Goal: Information Seeking & Learning: Learn about a topic

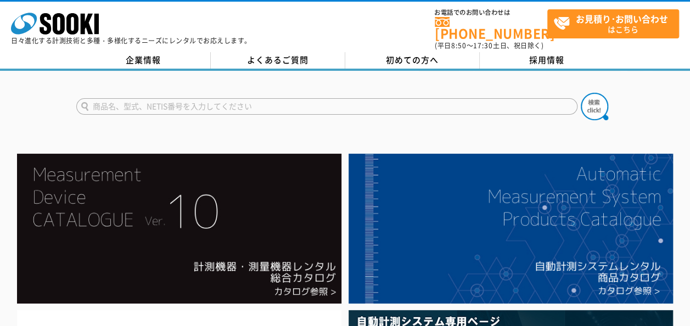
click at [269, 93] on form at bounding box center [345, 108] width 538 height 31
click at [267, 98] on input "text" at bounding box center [326, 106] width 501 height 16
type input "TR-150"
click at [581, 93] on button at bounding box center [594, 106] width 27 height 27
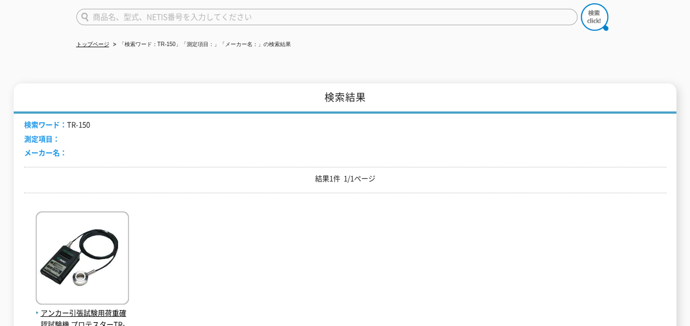
scroll to position [165, 0]
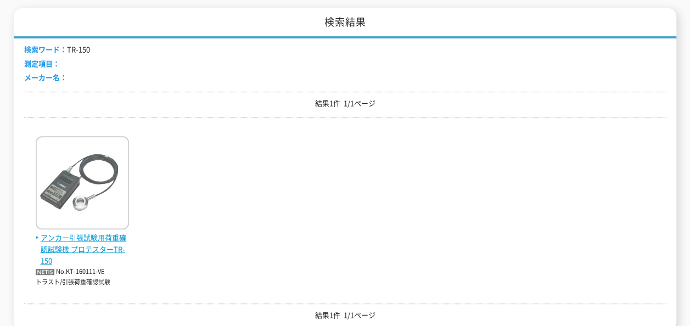
click at [97, 183] on img at bounding box center [82, 184] width 93 height 96
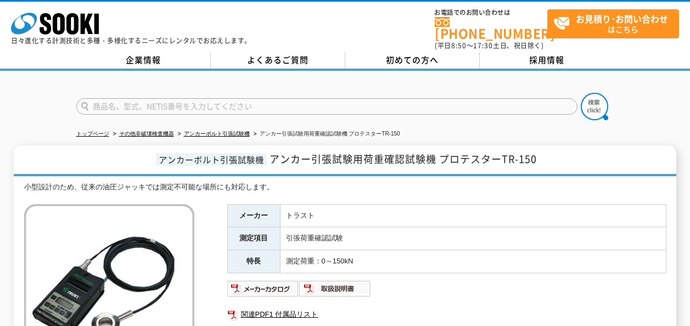
click at [79, 204] on img at bounding box center [109, 289] width 170 height 170
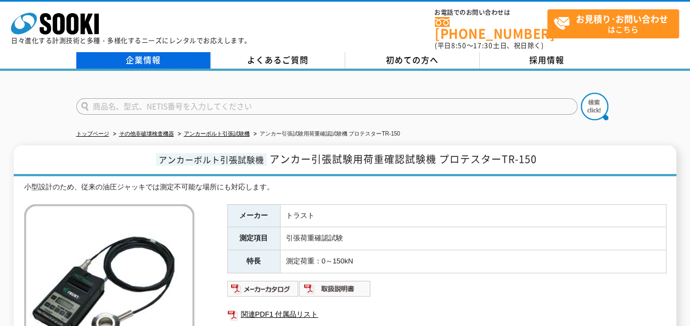
click at [147, 57] on link "企業情報" at bounding box center [143, 60] width 135 height 16
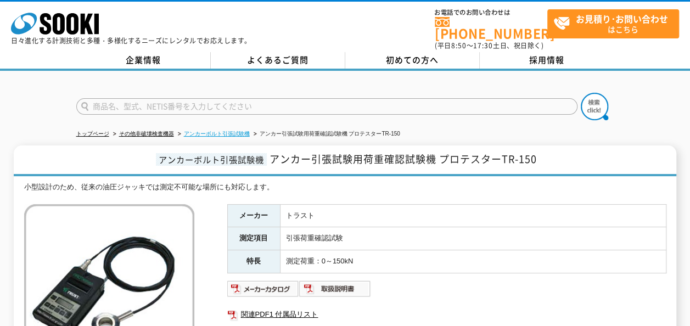
click at [239, 131] on link "アンカーボルト引張試験機" at bounding box center [217, 134] width 66 height 6
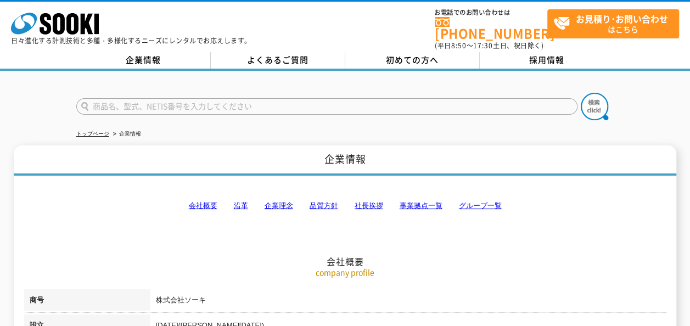
click at [416, 202] on link "事業拠点一覧" at bounding box center [421, 206] width 43 height 8
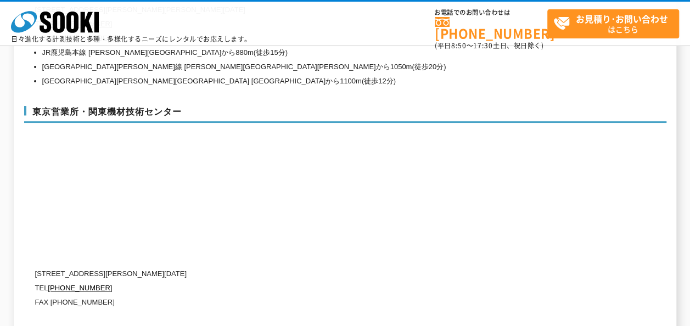
scroll to position [4567, 0]
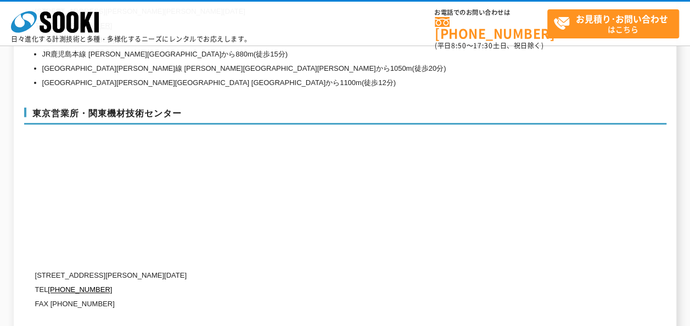
drag, startPoint x: 263, startPoint y: 86, endPoint x: 275, endPoint y: 82, distance: 12.0
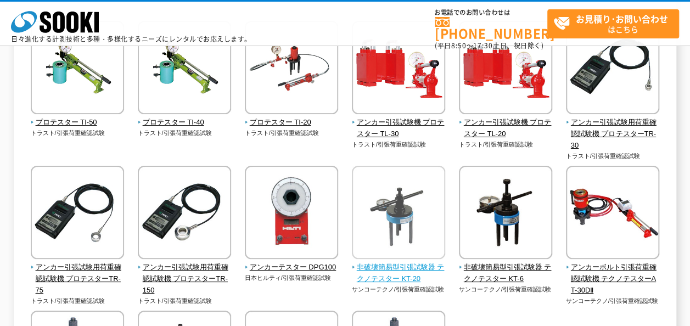
scroll to position [220, 0]
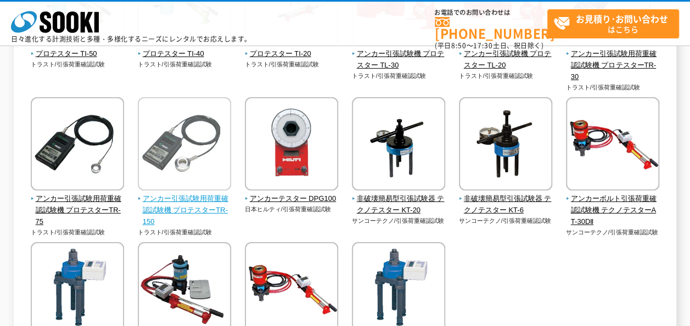
click at [194, 199] on span "アンカー引張試験用荷重確認試験機 プロテスターTR-150" at bounding box center [185, 210] width 94 height 34
click at [202, 203] on span "アンカー引張試験用荷重確認試験機 プロテスターTR-150" at bounding box center [185, 210] width 94 height 34
